Goal: Task Accomplishment & Management: Manage account settings

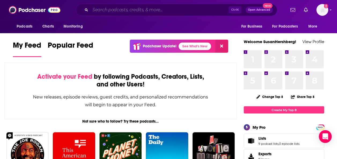
click at [138, 7] on input "Search podcasts, credits, & more..." at bounding box center [159, 10] width 138 height 9
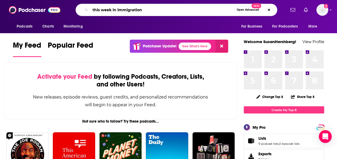
type input "this week in immigration"
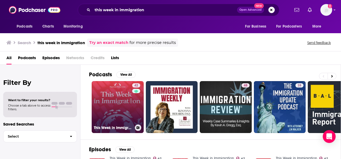
click at [139, 127] on icon at bounding box center [138, 128] width 3 height 3
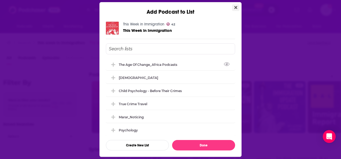
click at [237, 5] on icon "Close" at bounding box center [235, 7] width 3 height 4
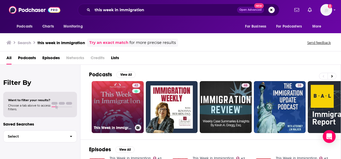
click at [124, 115] on link "42 This Week in Immigration" at bounding box center [118, 107] width 52 height 52
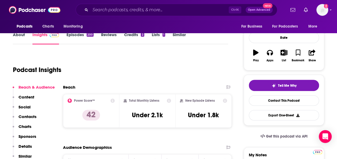
scroll to position [70, 0]
click at [80, 37] on link "Episodes 200" at bounding box center [80, 38] width 27 height 12
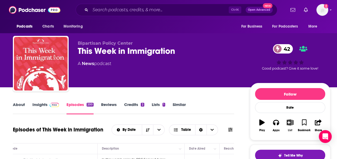
click at [290, 123] on icon "button" at bounding box center [290, 123] width 7 height 6
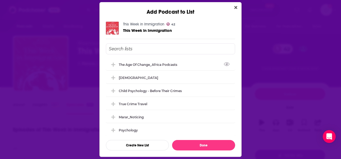
click at [148, 50] on input "Add Podcast To List" at bounding box center [170, 48] width 129 height 11
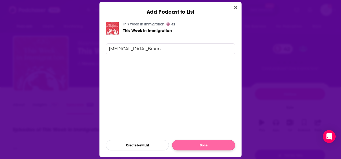
type input "[MEDICAL_DATA]_Braun"
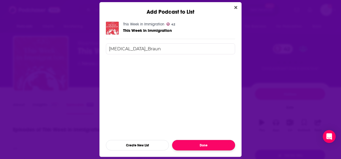
click at [199, 142] on button "Done" at bounding box center [203, 145] width 63 height 10
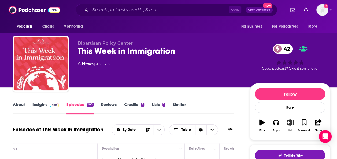
click at [286, 127] on button "List" at bounding box center [290, 125] width 14 height 19
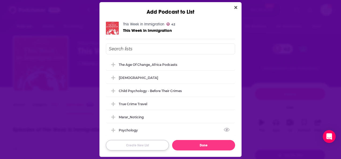
click at [147, 141] on button "Create New List" at bounding box center [137, 145] width 63 height 10
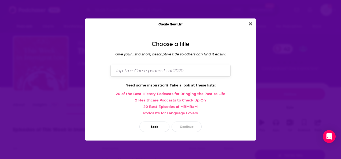
click at [160, 71] on input "Dialog" at bounding box center [171, 71] width 120 height 12
type input "[MEDICAL_DATA]_Braun"
click at [181, 126] on button "Continue" at bounding box center [187, 127] width 30 height 10
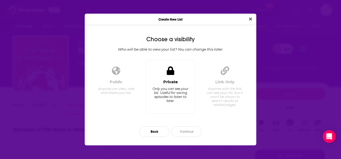
click at [170, 98] on div "Only you can see your list. Useful for saving episodes to listen to later." at bounding box center [170, 95] width 37 height 16
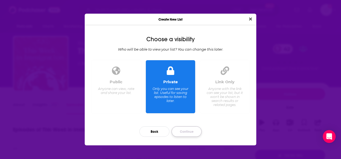
click at [185, 132] on button "Continue" at bounding box center [187, 132] width 30 height 10
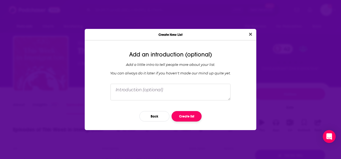
click at [186, 117] on button "Create list" at bounding box center [187, 116] width 30 height 10
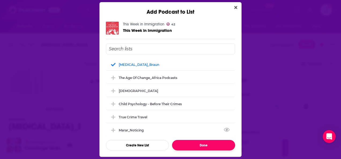
click at [194, 146] on button "Done" at bounding box center [203, 145] width 63 height 10
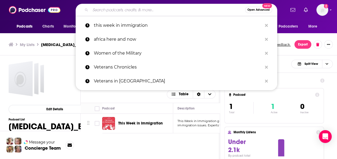
click at [144, 11] on input "Search podcasts, credits, & more..." at bounding box center [167, 10] width 155 height 9
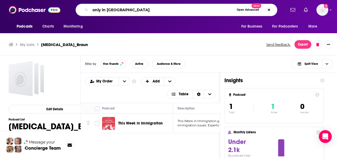
type input "only in [GEOGRAPHIC_DATA]"
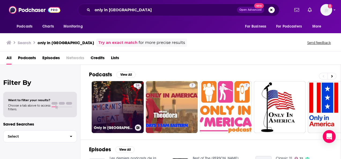
click at [126, 105] on link "24 Only In [GEOGRAPHIC_DATA]" at bounding box center [118, 107] width 52 height 52
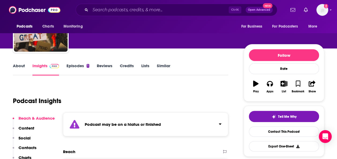
scroll to position [39, 0]
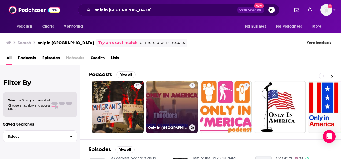
click at [169, 100] on link "7 Only In [GEOGRAPHIC_DATA]" at bounding box center [172, 107] width 52 height 52
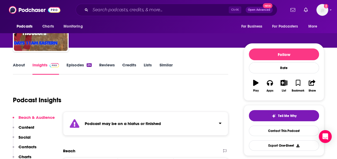
scroll to position [62, 0]
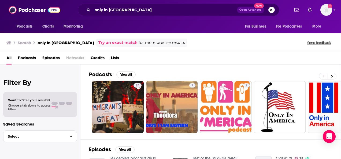
click at [31, 58] on span "Podcasts" at bounding box center [27, 59] width 18 height 11
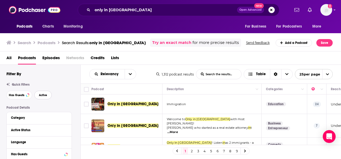
click at [46, 95] on span "Active" at bounding box center [43, 95] width 8 height 3
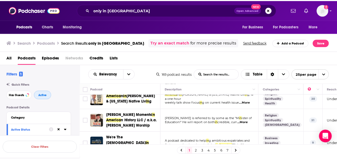
scroll to position [73, 0]
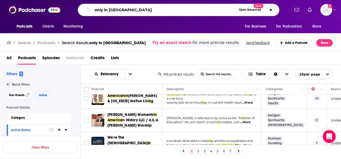
drag, startPoint x: 133, startPoint y: 13, endPoint x: 73, endPoint y: 3, distance: 60.4
click at [73, 3] on div "Podcasts Charts Monitoring only in [GEOGRAPHIC_DATA] Open Advanced New For Busi…" at bounding box center [170, 10] width 341 height 20
type input "the border chronicle"
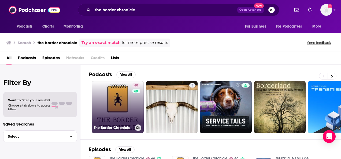
click at [130, 103] on link "40 The Border Chronicle" at bounding box center [118, 107] width 52 height 52
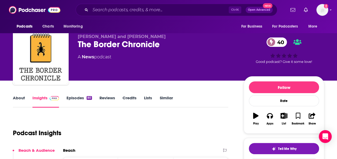
scroll to position [2, 0]
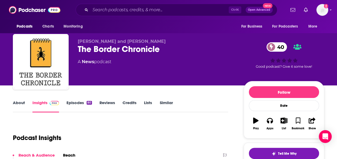
click at [76, 101] on link "Episodes 80" at bounding box center [79, 106] width 25 height 12
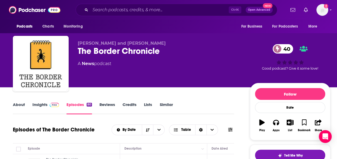
scroll to position [19, 0]
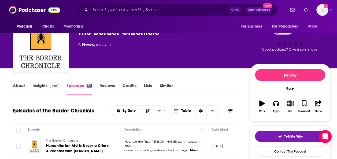
click at [289, 106] on icon "button" at bounding box center [290, 104] width 7 height 6
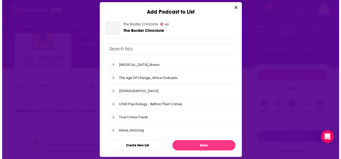
scroll to position [0, 0]
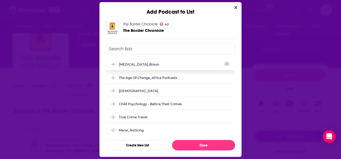
click at [114, 65] on icon "Add Podcast To List" at bounding box center [113, 64] width 4 height 5
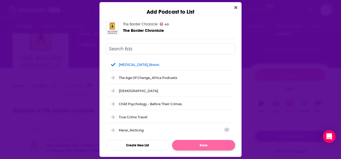
click at [212, 144] on button "Done" at bounding box center [203, 145] width 63 height 10
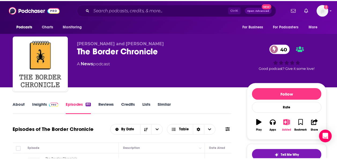
scroll to position [19, 0]
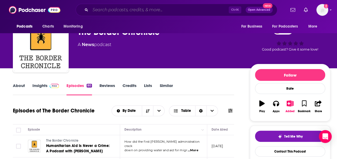
click at [142, 11] on input "Search podcasts, credits, & more..." at bounding box center [159, 10] width 138 height 9
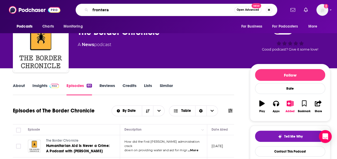
type input "fronteras"
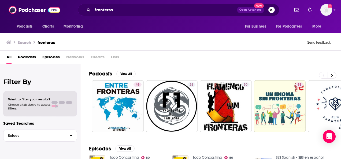
click at [24, 60] on span "Podcasts" at bounding box center [27, 58] width 18 height 11
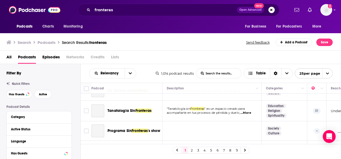
scroll to position [73, 0]
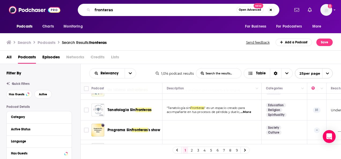
drag, startPoint x: 119, startPoint y: 12, endPoint x: 79, endPoint y: 0, distance: 41.7
click at [79, 0] on div "Podcasts Charts Monitoring fronteras Open Advanced New For Business For Podcast…" at bounding box center [170, 10] width 341 height 20
type input "cbp talks"
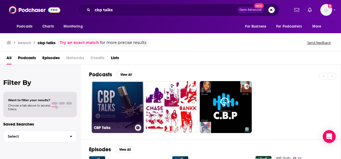
click at [122, 101] on link "CBP Talks" at bounding box center [118, 107] width 52 height 52
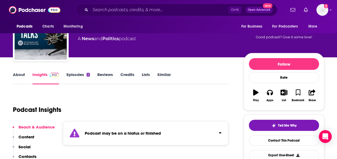
scroll to position [29, 0]
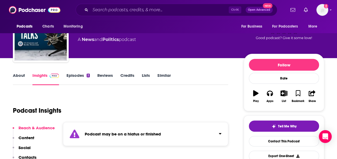
click at [80, 79] on link "Episodes 2" at bounding box center [78, 79] width 23 height 12
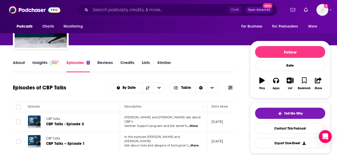
scroll to position [15, 0]
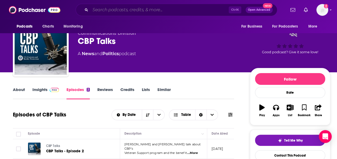
click at [132, 9] on input "Search podcasts, credits, & more..." at bounding box center [159, 10] width 138 height 9
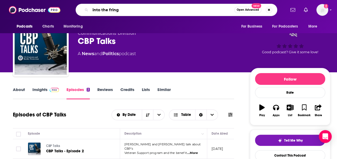
type input "into the fringe"
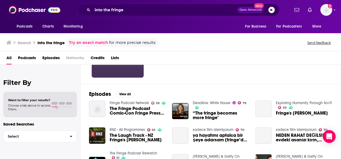
scroll to position [56, 0]
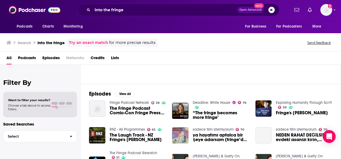
click at [25, 57] on span "Podcasts" at bounding box center [27, 59] width 18 height 11
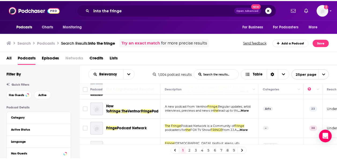
scroll to position [76, 0]
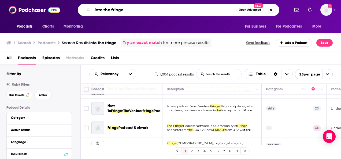
drag, startPoint x: 128, startPoint y: 12, endPoint x: 69, endPoint y: -3, distance: 61.0
click at [69, 0] on html "Podcasts Charts Monitoring into the fringe Open Advanced New For Business For P…" at bounding box center [170, 79] width 341 height 159
type input "street cop podcast"
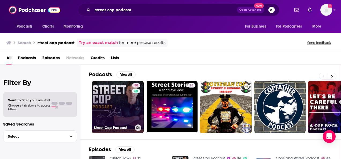
click at [115, 108] on link "50 Street Cop Podcast" at bounding box center [118, 107] width 52 height 52
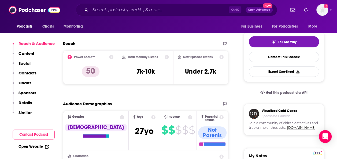
scroll to position [45, 0]
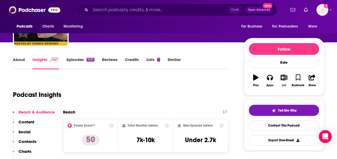
click at [284, 78] on icon "button" at bounding box center [284, 78] width 7 height 6
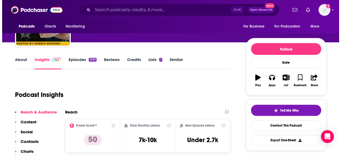
scroll to position [0, 0]
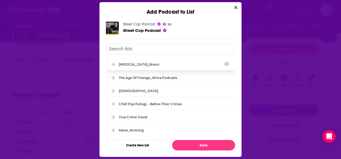
click at [144, 62] on div "[MEDICAL_DATA]_Braun" at bounding box center [141, 64] width 44 height 4
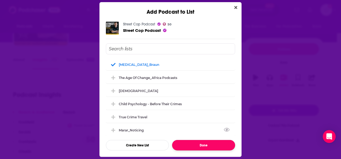
click at [182, 145] on button "Done" at bounding box center [203, 145] width 63 height 10
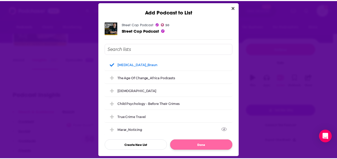
scroll to position [45, 0]
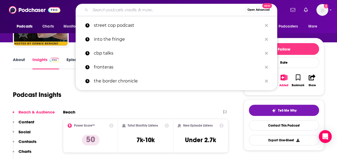
click at [137, 10] on input "Search podcasts, credits, & more..." at bounding box center [167, 10] width 155 height 9
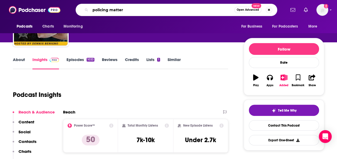
type input "policing matters"
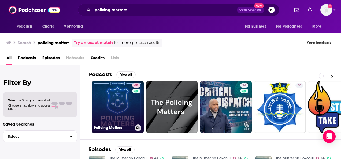
click at [110, 103] on link "60 Policing Matters" at bounding box center [118, 107] width 52 height 52
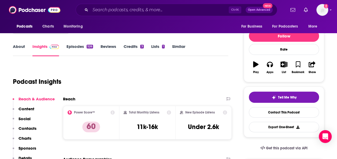
scroll to position [58, 0]
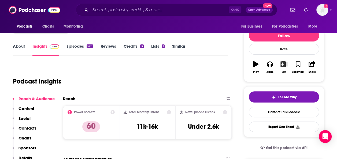
click at [285, 67] on button "List" at bounding box center [284, 67] width 14 height 19
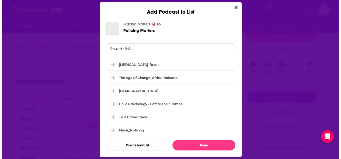
scroll to position [0, 0]
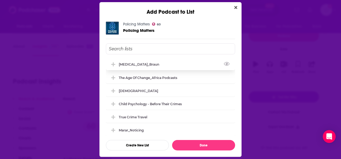
click at [134, 66] on div "[MEDICAL_DATA]_Braun" at bounding box center [170, 64] width 129 height 12
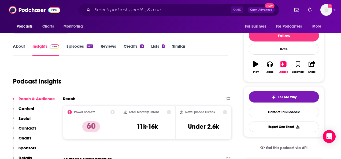
click at [77, 69] on div "Add Podcast to List Policing Matters 60 Policing Matters [MEDICAL_DATA]_Braun T…" at bounding box center [170, 79] width 341 height 159
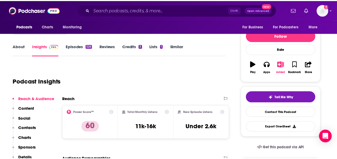
scroll to position [58, 0]
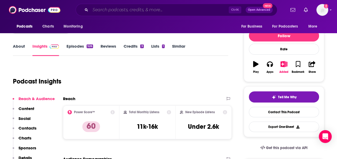
click at [120, 12] on input "Search podcasts, credits, & more..." at bounding box center [159, 10] width 138 height 9
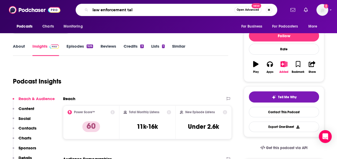
type input "law enforcement talk"
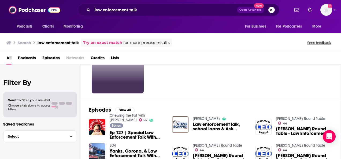
scroll to position [42, 0]
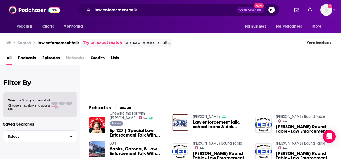
click at [27, 56] on span "Podcasts" at bounding box center [27, 59] width 18 height 11
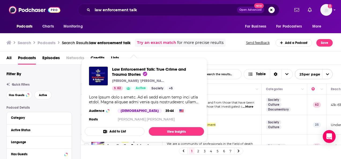
click at [138, 102] on div "Law Enforcement Talk: True Crime and Trauma Stories [PERSON_NAME] "[PERSON_NAME…" at bounding box center [144, 94] width 119 height 65
click at [128, 72] on span "Law Enforcement Talk: True Crime and Trauma Stories" at bounding box center [149, 72] width 74 height 10
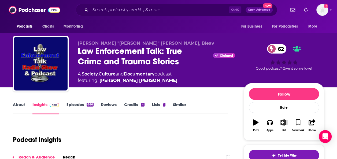
click at [282, 124] on icon "button" at bounding box center [284, 123] width 7 height 6
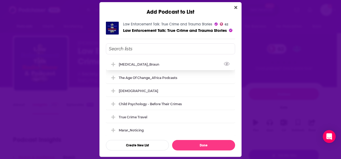
click at [124, 65] on div "[MEDICAL_DATA]_Braun" at bounding box center [141, 64] width 44 height 4
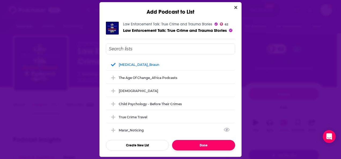
click at [195, 148] on button "Done" at bounding box center [203, 145] width 63 height 10
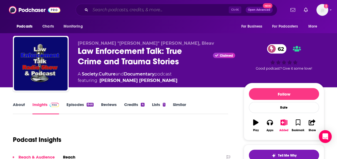
click at [108, 9] on input "Search podcasts, credits, & more..." at bounding box center [159, 10] width 138 height 9
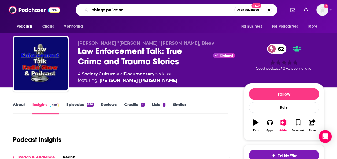
type input "things police see"
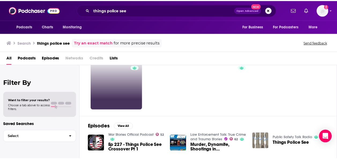
scroll to position [23, 0]
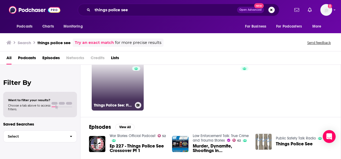
click at [120, 88] on link "55 Things Police See: Firsthand Accounts" at bounding box center [118, 85] width 52 height 52
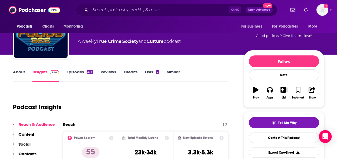
scroll to position [28, 0]
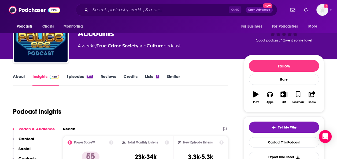
click at [84, 78] on link "Episodes 376" at bounding box center [80, 80] width 27 height 12
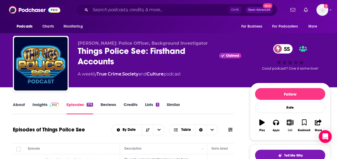
click at [288, 120] on icon "button" at bounding box center [290, 123] width 7 height 6
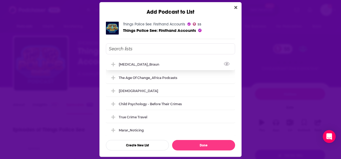
click at [142, 65] on div "[MEDICAL_DATA]_Braun" at bounding box center [141, 64] width 44 height 4
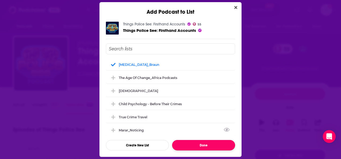
click at [211, 148] on button "Done" at bounding box center [203, 145] width 63 height 10
